Goal: Navigation & Orientation: Find specific page/section

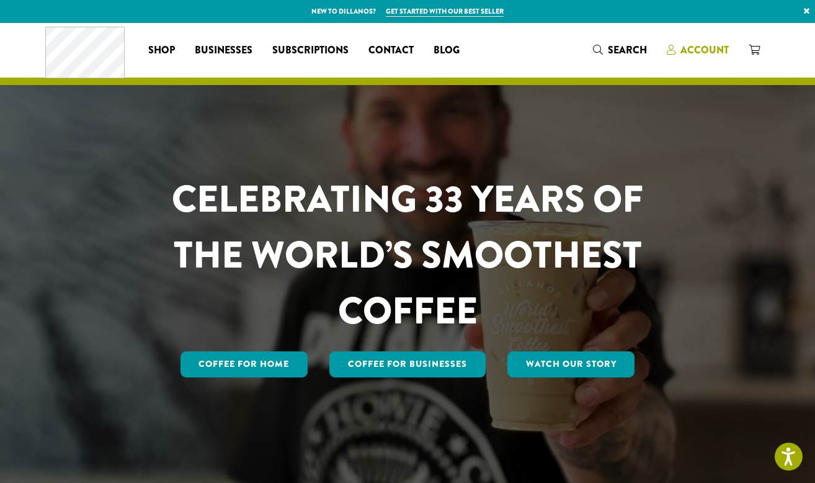
click at [718, 46] on span "Account" at bounding box center [705, 50] width 48 height 14
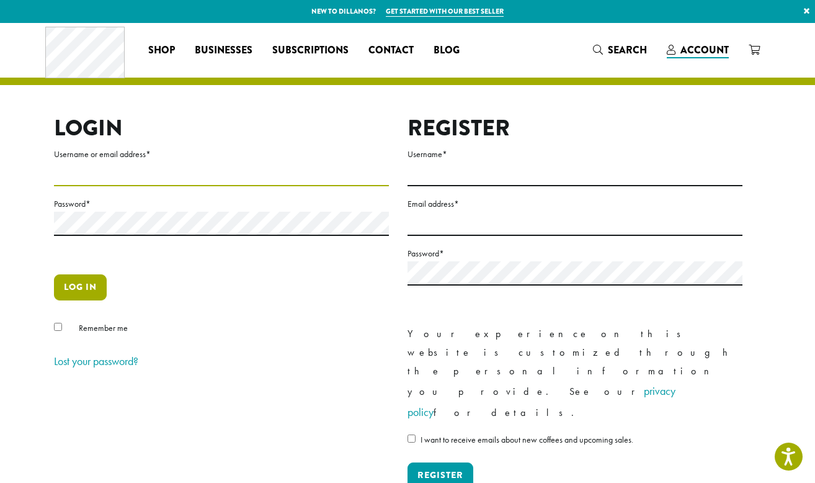
type input "**********"
click at [86, 294] on button "Log in" at bounding box center [80, 287] width 53 height 26
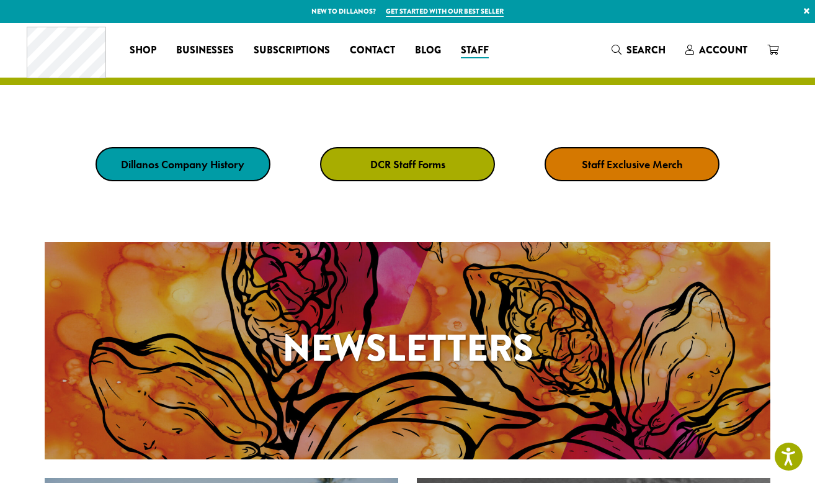
click at [436, 163] on strong "DCR Staff Forms" at bounding box center [407, 164] width 75 height 14
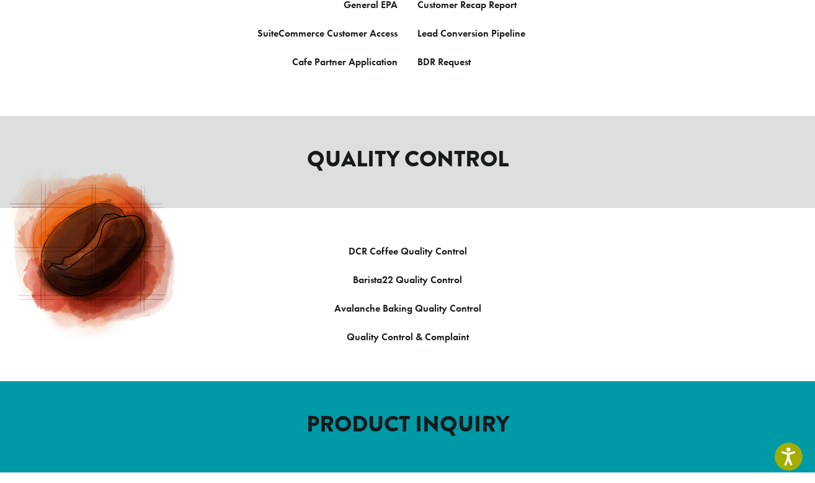
scroll to position [561, 0]
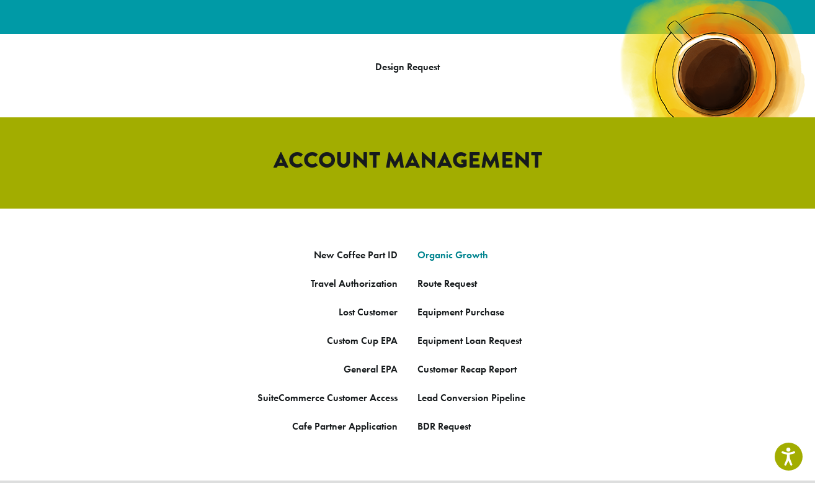
click at [437, 248] on link "Organic Growth" at bounding box center [453, 254] width 71 height 13
click at [202, 360] on p "General EPA" at bounding box center [221, 369] width 353 height 19
